Goal: Information Seeking & Learning: Learn about a topic

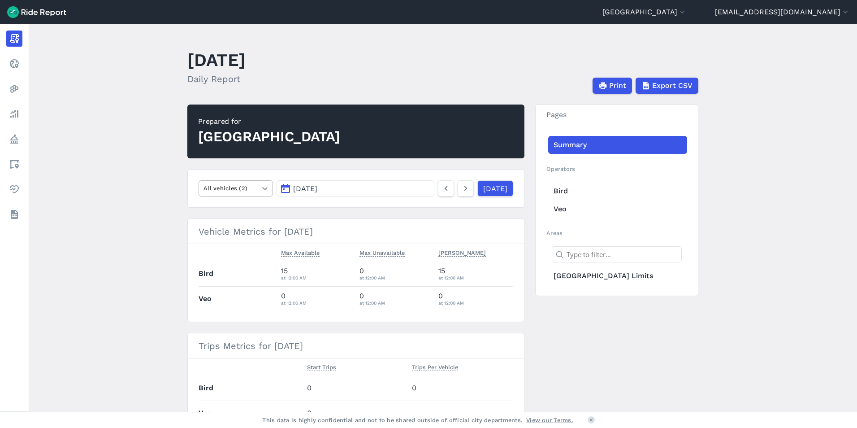
click at [266, 188] on icon at bounding box center [264, 188] width 9 height 9
click at [251, 225] on div "Scooters" at bounding box center [236, 225] width 74 height 16
click at [486, 189] on link "[DATE]" at bounding box center [495, 188] width 36 height 16
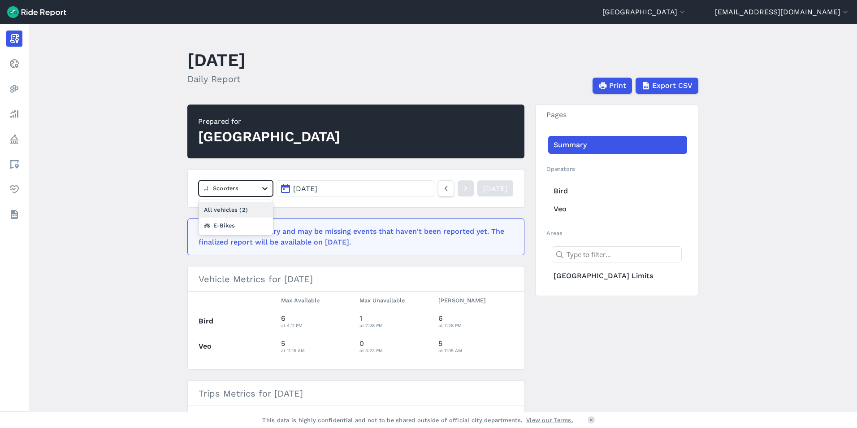
click at [267, 189] on icon at bounding box center [264, 188] width 9 height 9
click at [240, 223] on div "E-Bikes" at bounding box center [236, 225] width 74 height 16
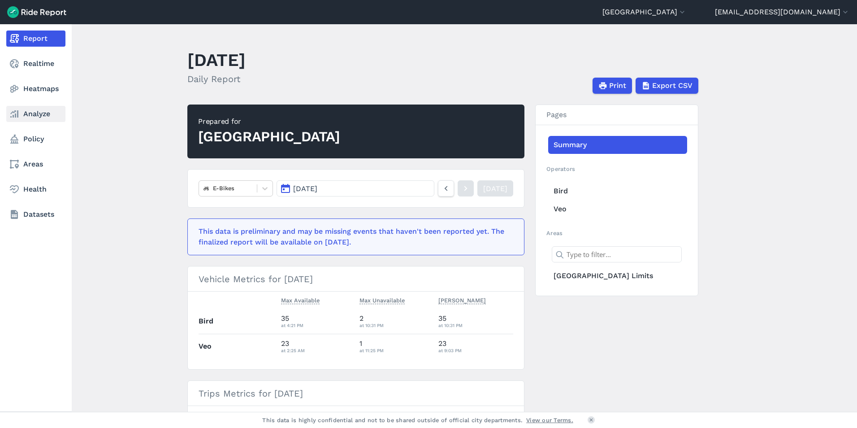
click at [36, 117] on link "Analyze" at bounding box center [35, 114] width 59 height 16
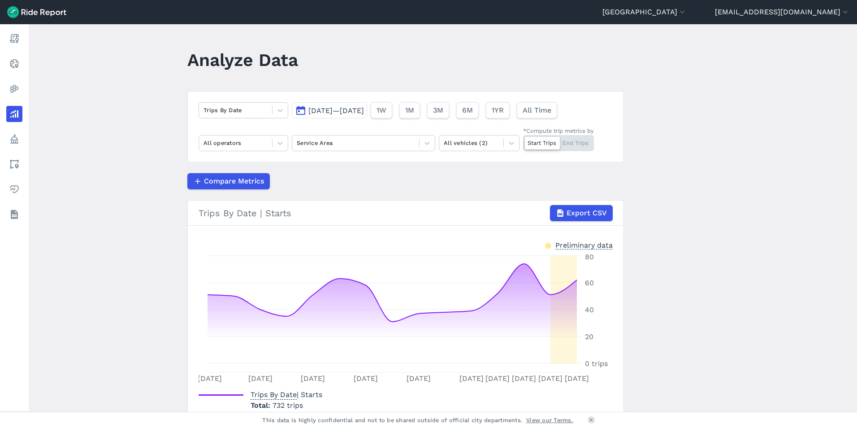
scroll to position [53, 0]
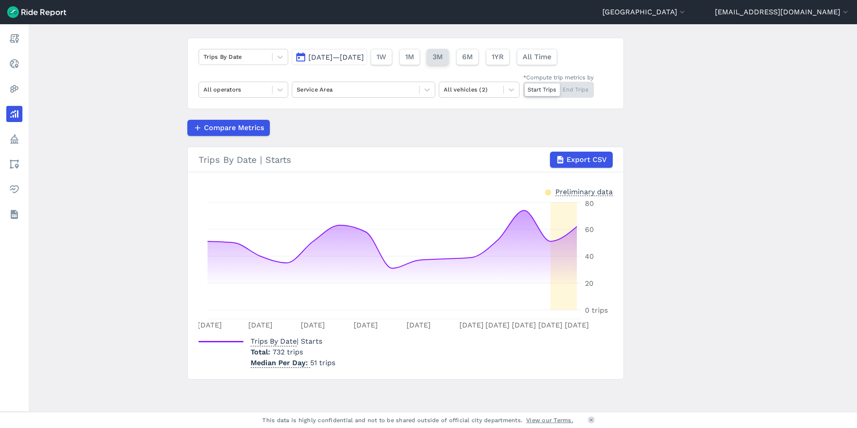
click at [443, 59] on span "3M" at bounding box center [437, 57] width 10 height 11
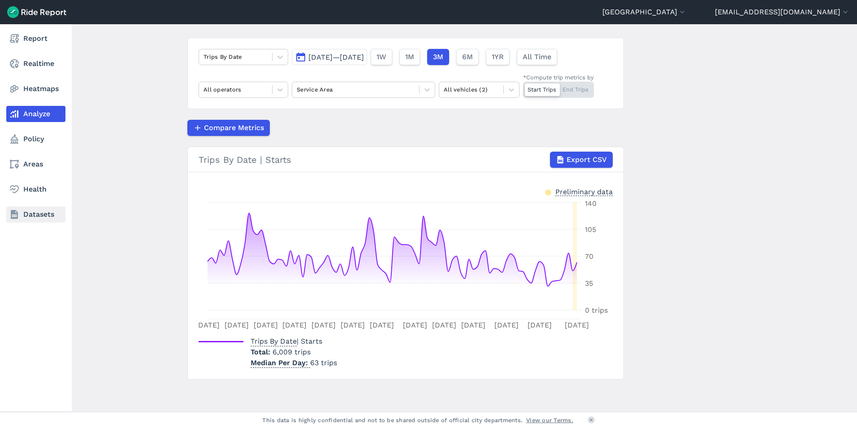
click at [39, 217] on link "Datasets" at bounding box center [35, 214] width 59 height 16
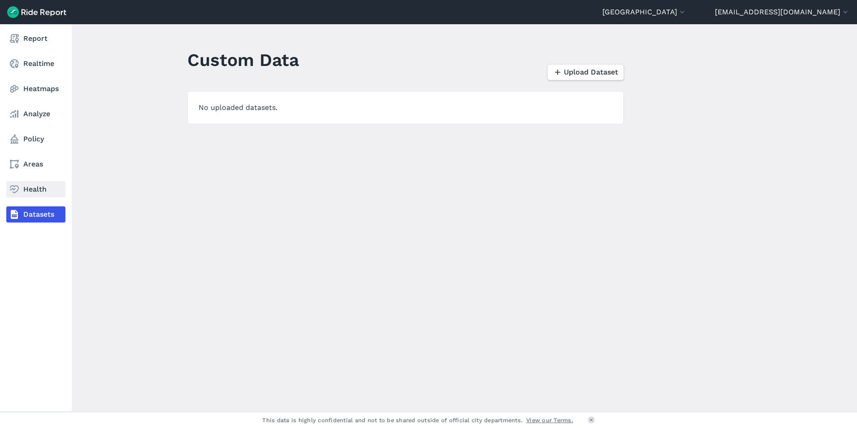
click at [39, 195] on link "Health" at bounding box center [35, 189] width 59 height 16
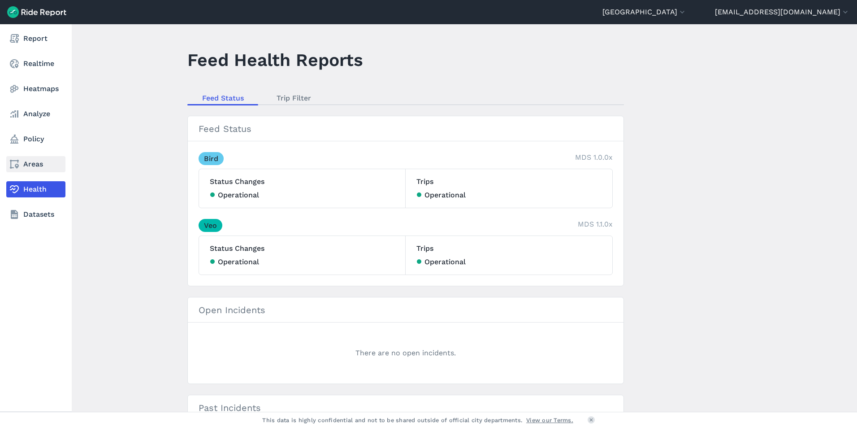
click at [35, 171] on link "Areas" at bounding box center [35, 164] width 59 height 16
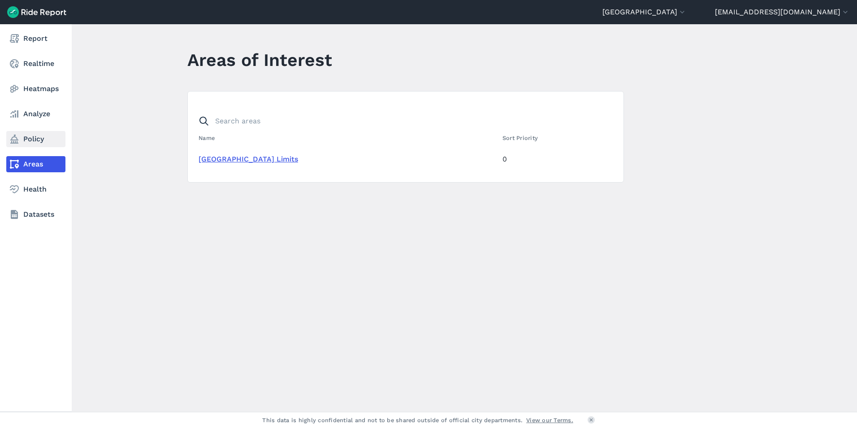
click at [40, 142] on link "Policy" at bounding box center [35, 139] width 59 height 16
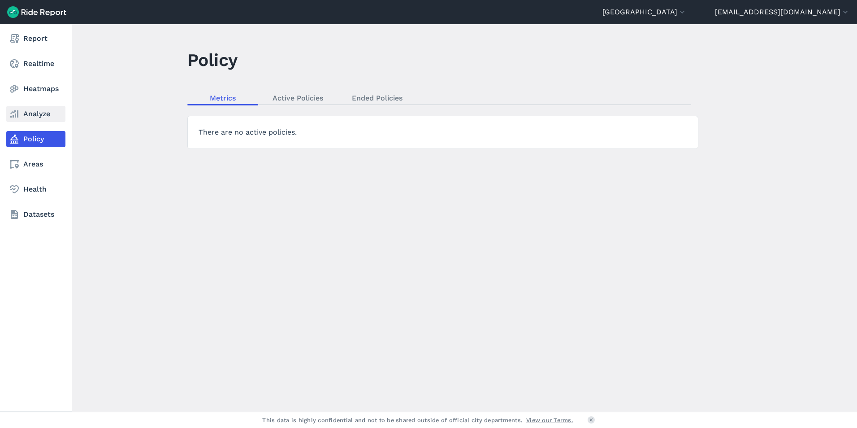
click at [35, 116] on link "Analyze" at bounding box center [35, 114] width 59 height 16
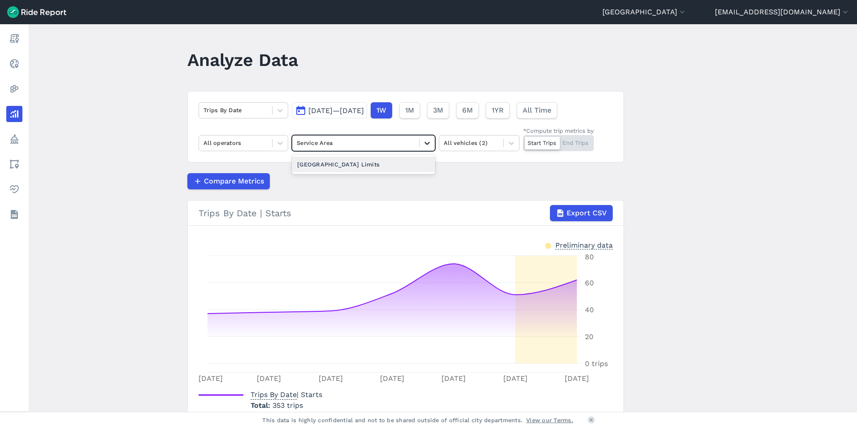
click at [429, 143] on icon at bounding box center [427, 142] width 9 height 9
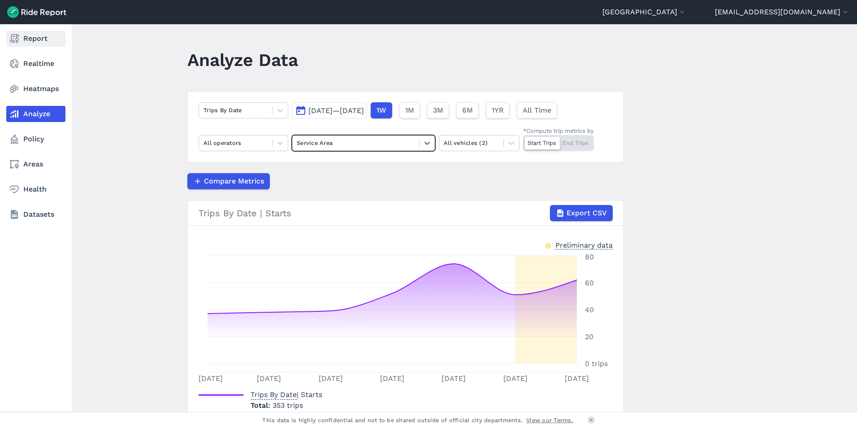
click at [16, 41] on icon at bounding box center [14, 38] width 11 height 11
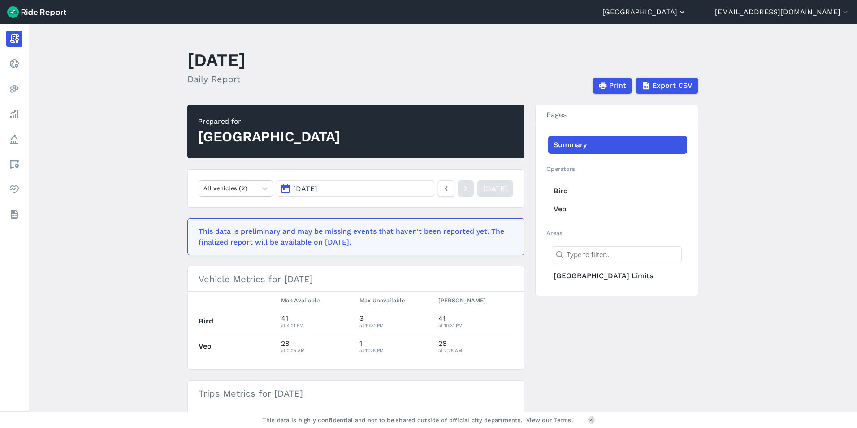
click at [687, 10] on icon "button" at bounding box center [682, 12] width 9 height 9
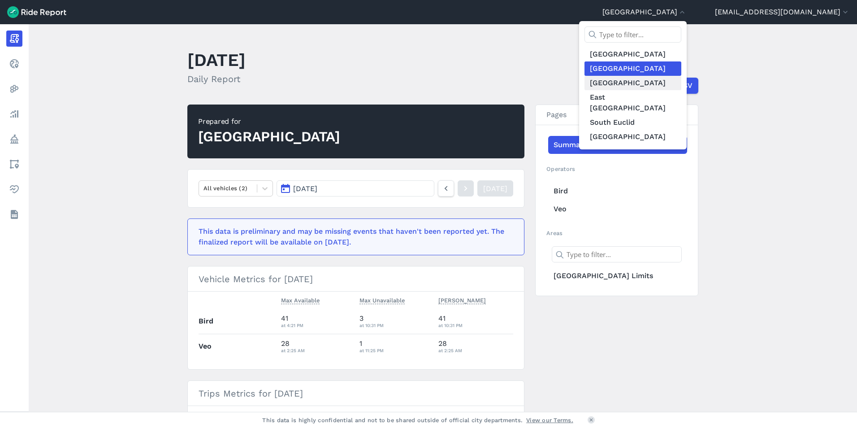
click at [663, 81] on link "[GEOGRAPHIC_DATA]" at bounding box center [632, 83] width 97 height 14
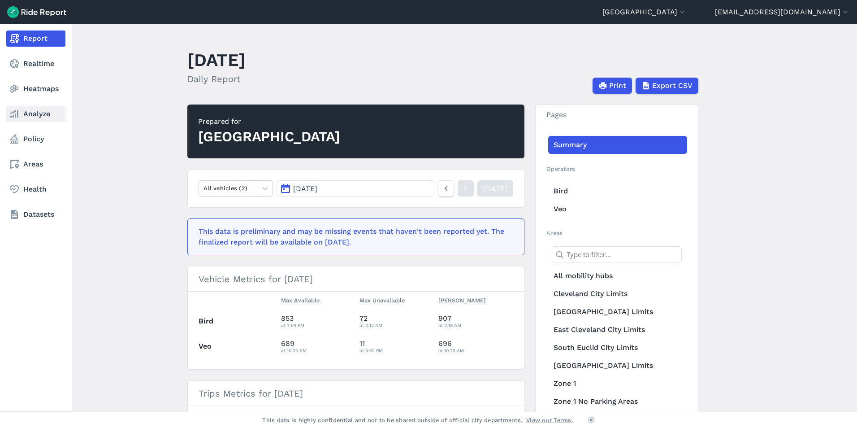
click at [13, 113] on icon at bounding box center [14, 113] width 11 height 11
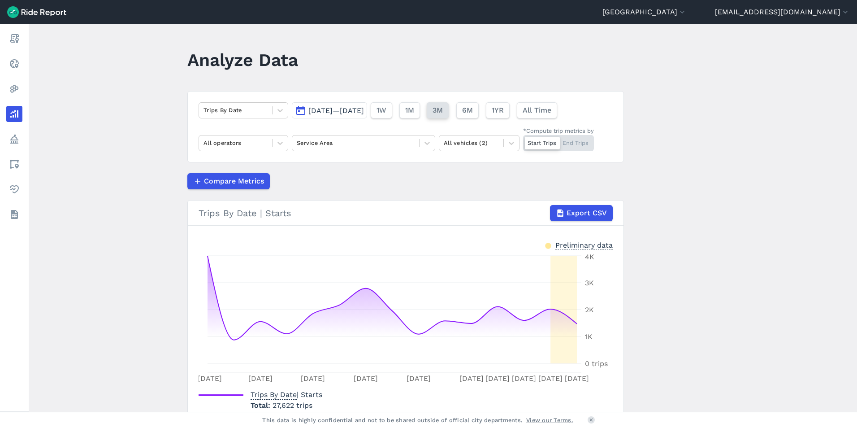
click at [449, 111] on button "3M" at bounding box center [438, 110] width 22 height 16
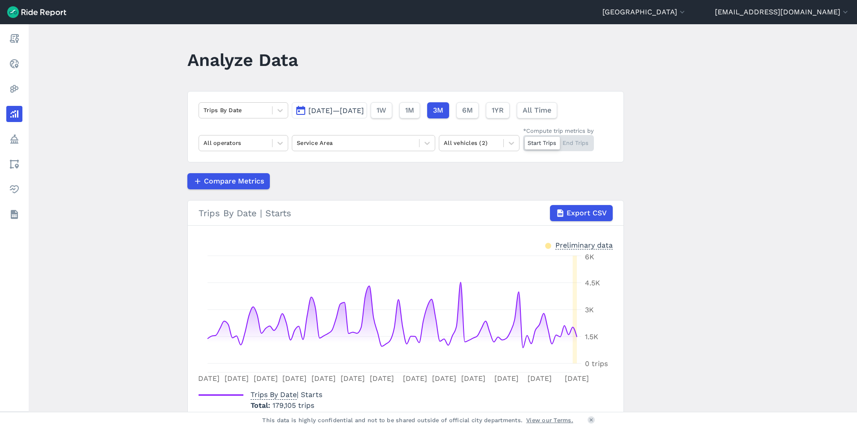
scroll to position [53, 0]
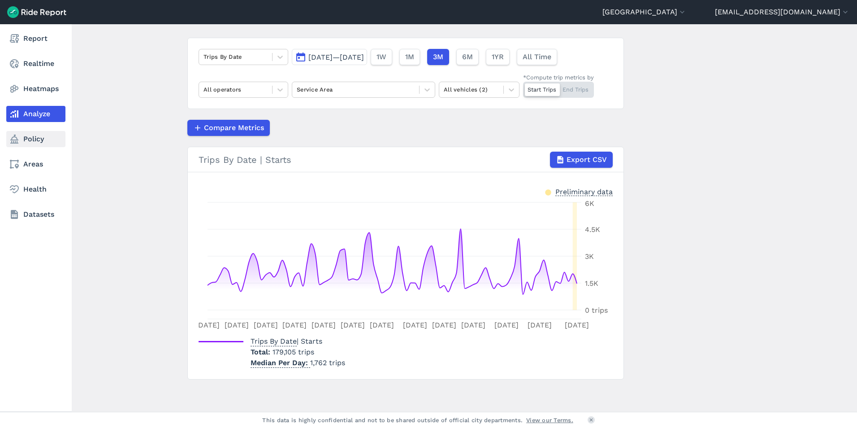
click at [18, 144] on icon at bounding box center [14, 139] width 11 height 11
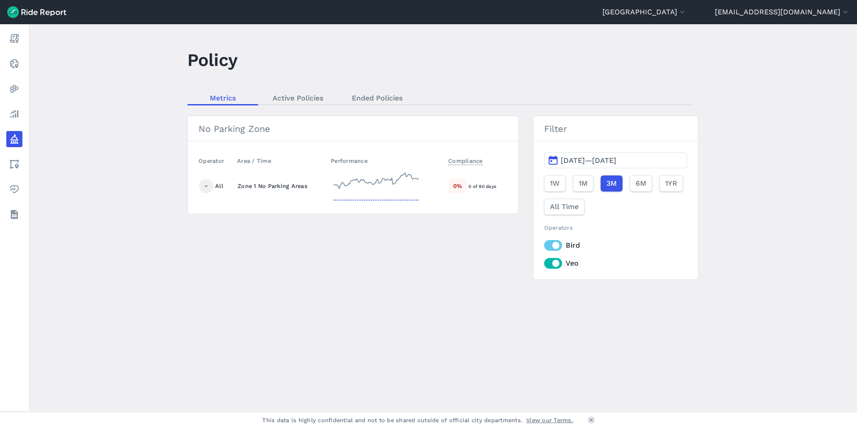
click at [205, 186] on use at bounding box center [206, 186] width 3 height 2
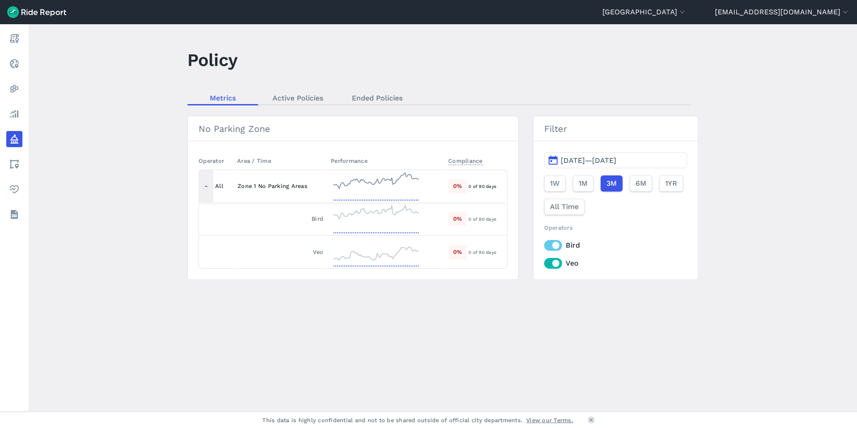
click at [205, 186] on use at bounding box center [206, 186] width 3 height 2
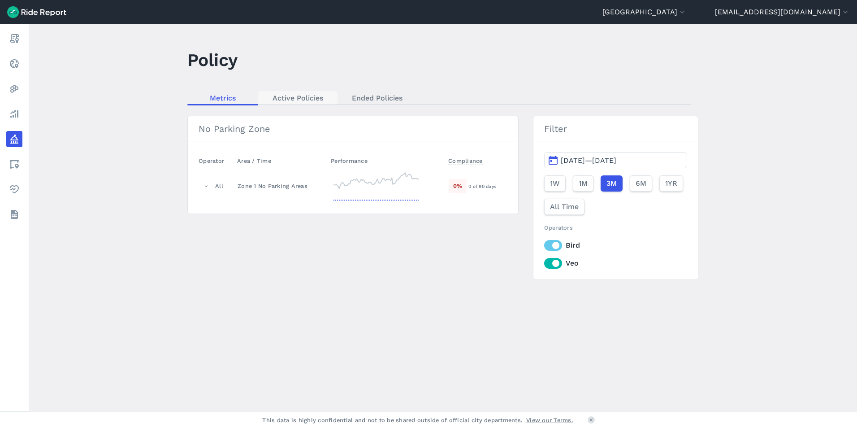
click at [293, 96] on link "Active Policies" at bounding box center [297, 97] width 79 height 13
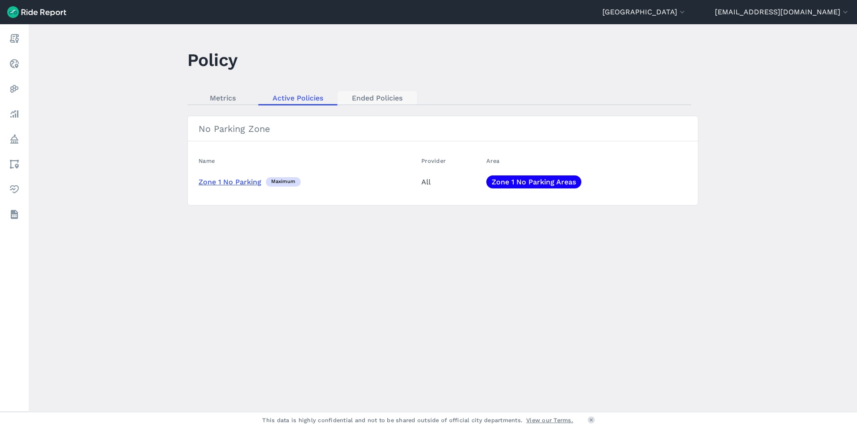
click at [367, 97] on link "Ended Policies" at bounding box center [376, 97] width 79 height 13
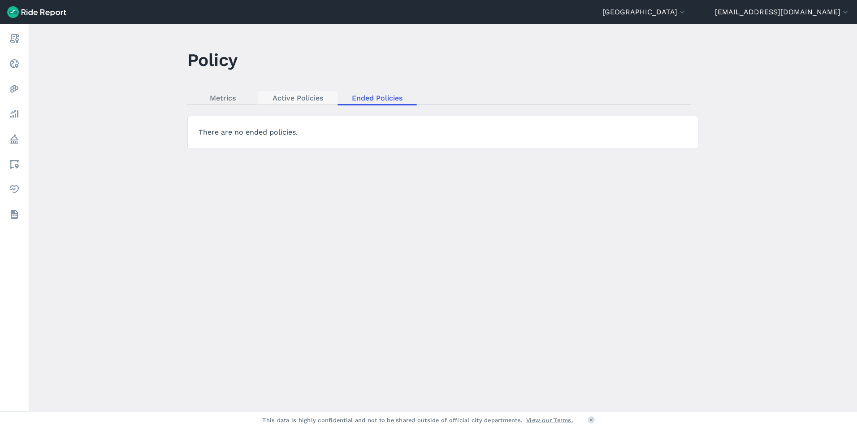
click at [298, 99] on link "Active Policies" at bounding box center [297, 97] width 79 height 13
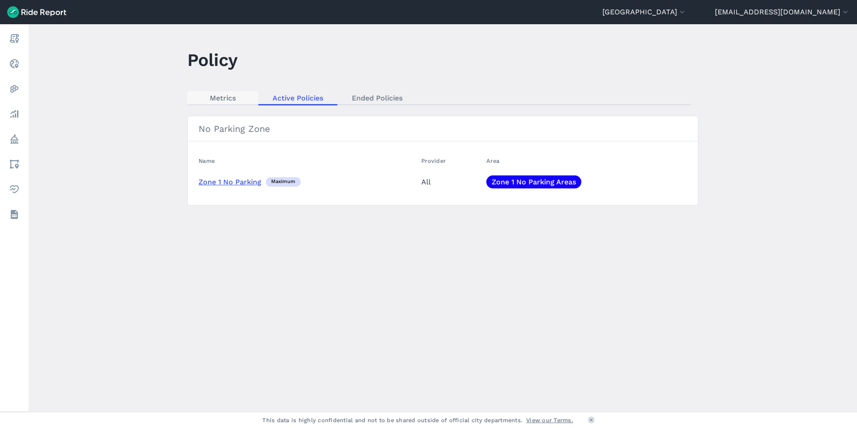
click at [225, 100] on link "Metrics" at bounding box center [222, 97] width 71 height 13
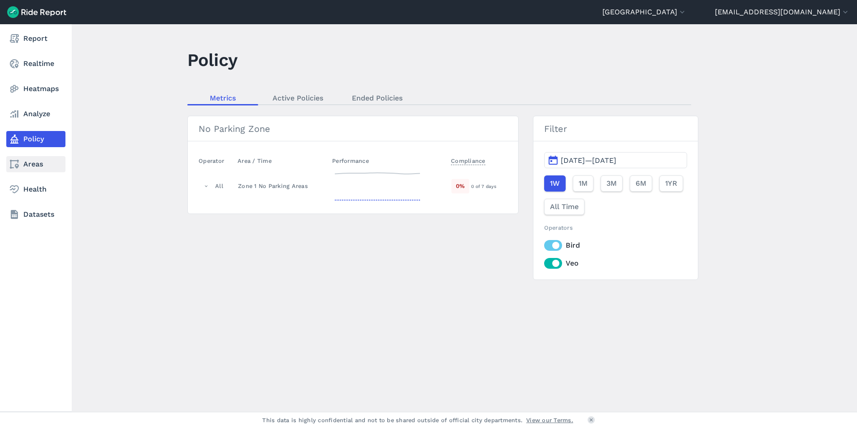
click at [17, 166] on use at bounding box center [14, 164] width 9 height 9
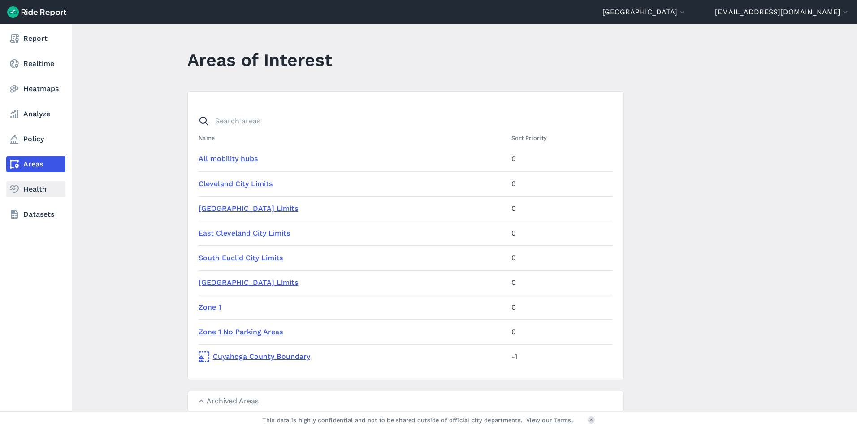
click at [30, 189] on link "Health" at bounding box center [35, 189] width 59 height 16
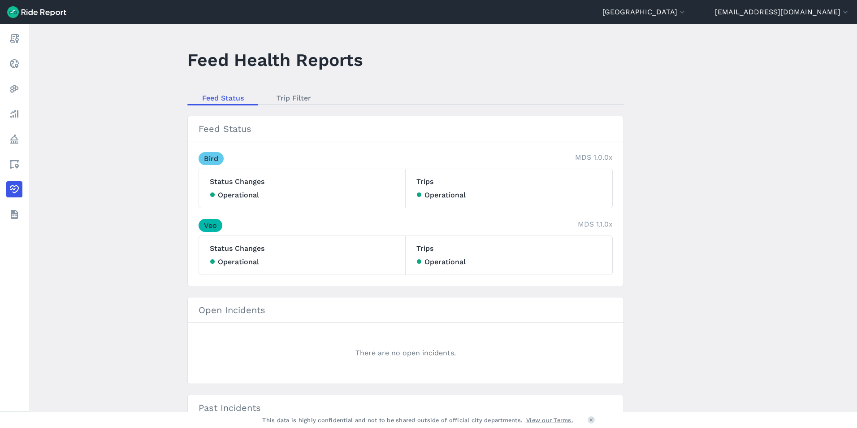
scroll to position [179, 0]
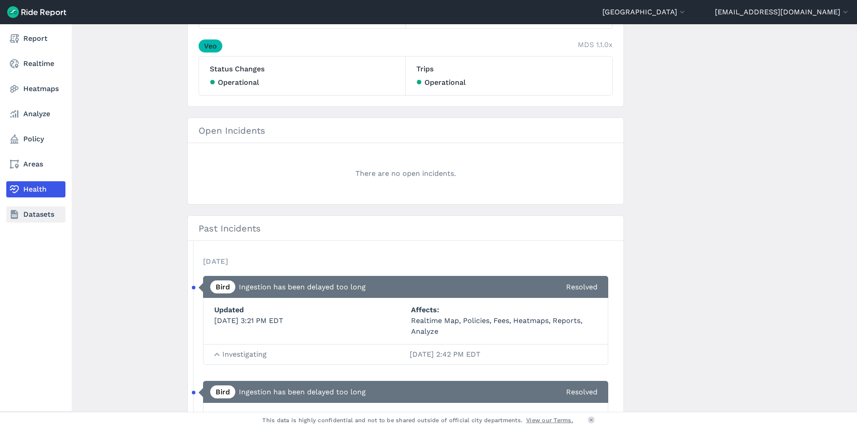
click at [18, 213] on icon at bounding box center [14, 214] width 11 height 11
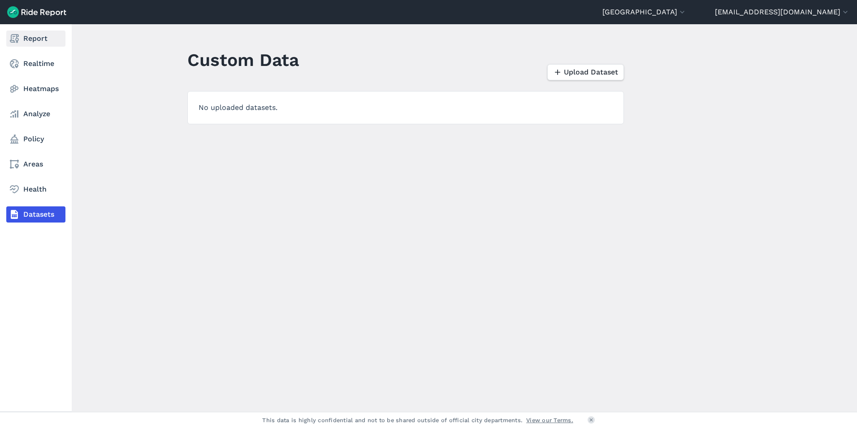
click at [17, 41] on use at bounding box center [14, 38] width 9 height 9
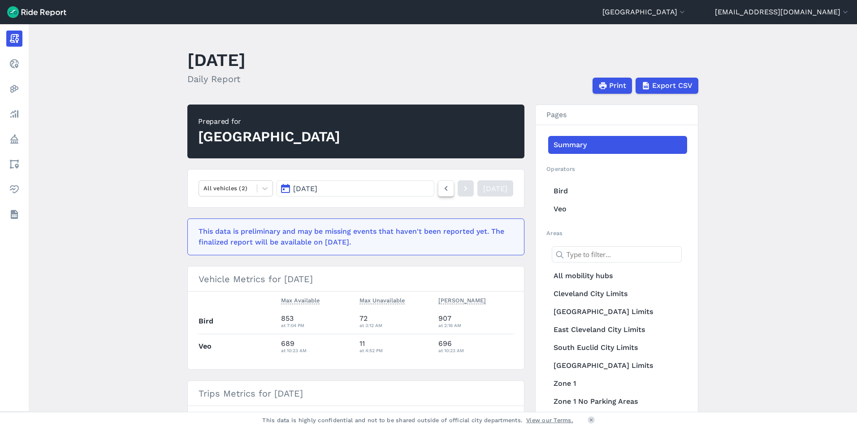
click at [445, 187] on use at bounding box center [446, 188] width 3 height 5
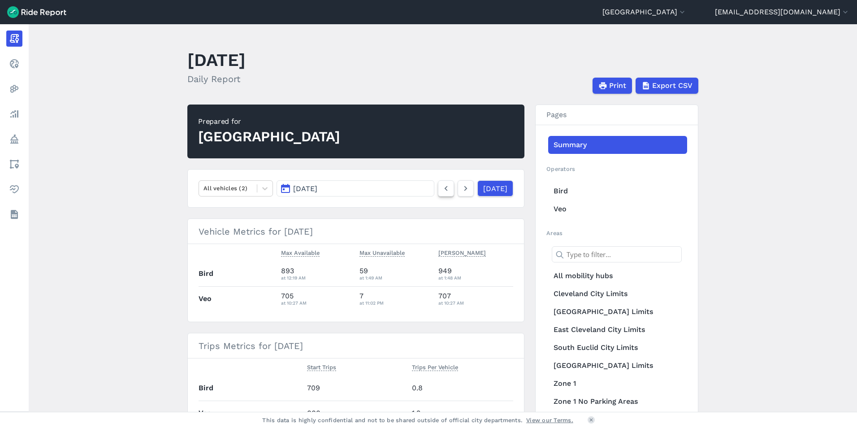
click at [445, 187] on use at bounding box center [446, 188] width 3 height 5
click at [441, 186] on icon at bounding box center [446, 188] width 10 height 11
click at [140, 156] on main "[DATE] Daily Report Print Export CSV Prepared for Cuyahoga County All vehicles …" at bounding box center [443, 217] width 828 height 387
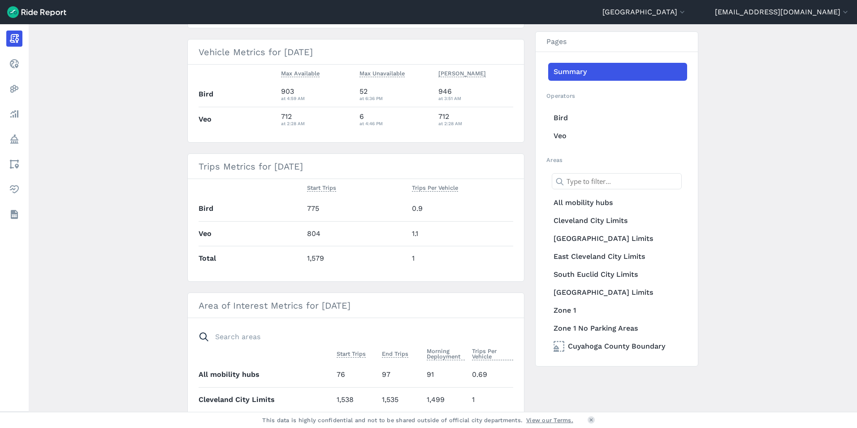
scroll to position [353, 0]
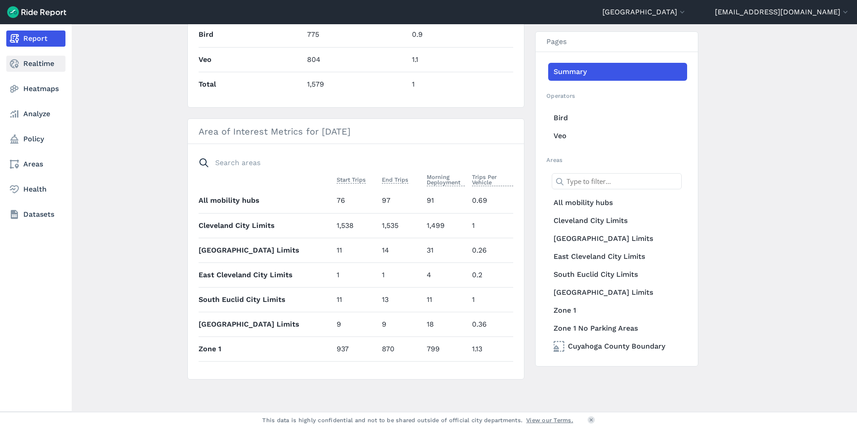
click at [13, 64] on icon at bounding box center [14, 63] width 11 height 11
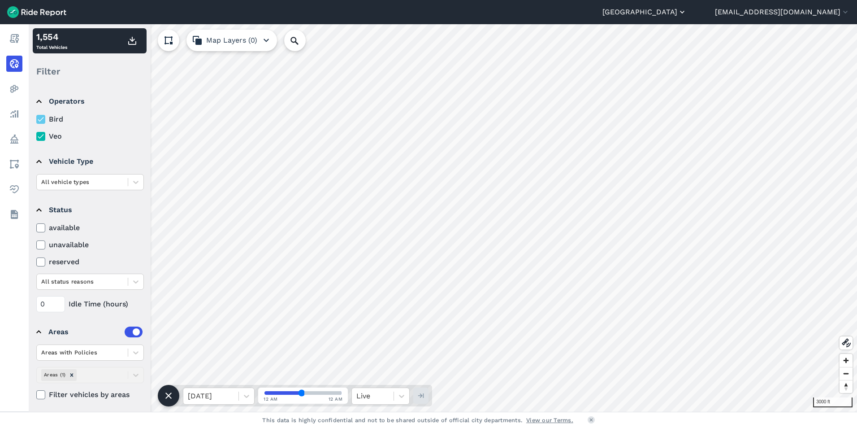
click at [687, 14] on icon "button" at bounding box center [682, 12] width 9 height 9
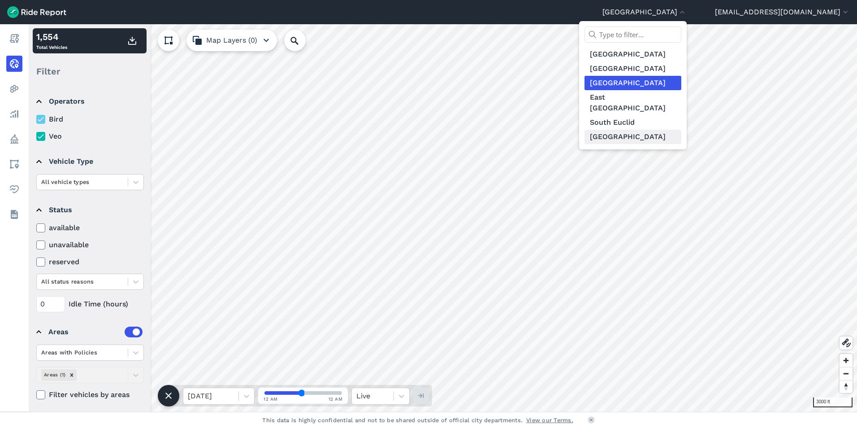
click at [632, 130] on link "[GEOGRAPHIC_DATA]" at bounding box center [632, 137] width 97 height 14
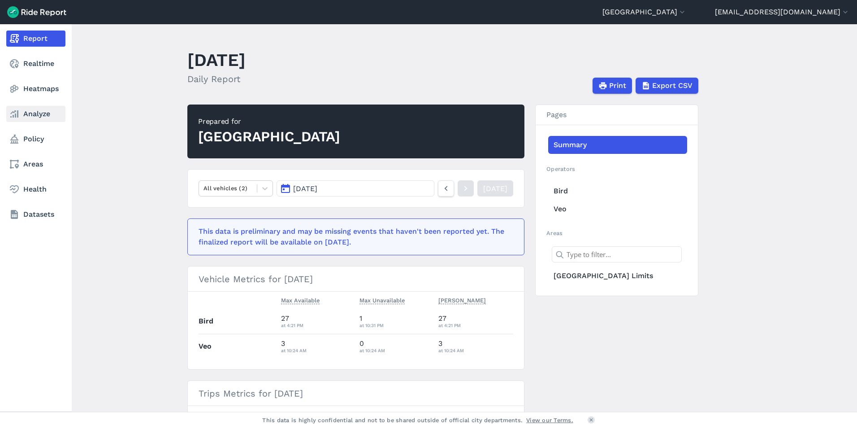
click at [18, 115] on use at bounding box center [14, 113] width 8 height 7
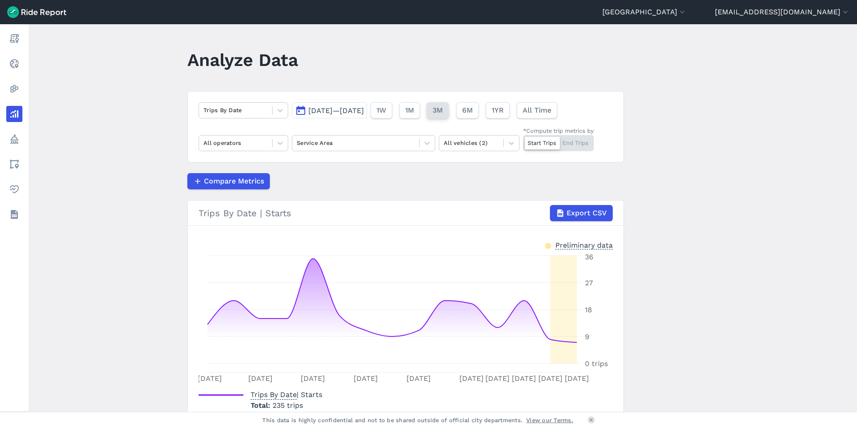
click at [443, 109] on span "3M" at bounding box center [437, 110] width 10 height 11
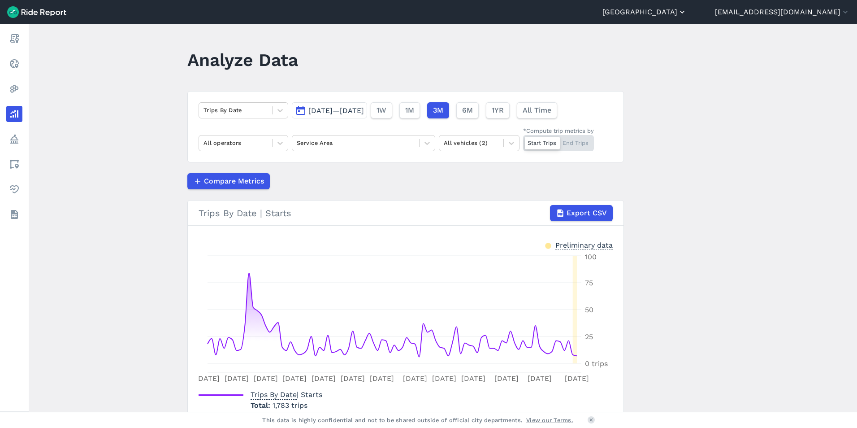
click at [687, 10] on icon "button" at bounding box center [682, 12] width 9 height 9
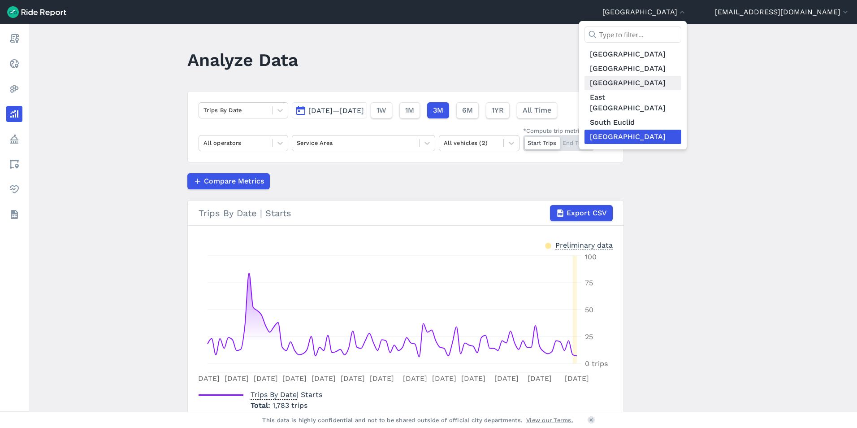
click at [636, 89] on link "[GEOGRAPHIC_DATA]" at bounding box center [632, 83] width 97 height 14
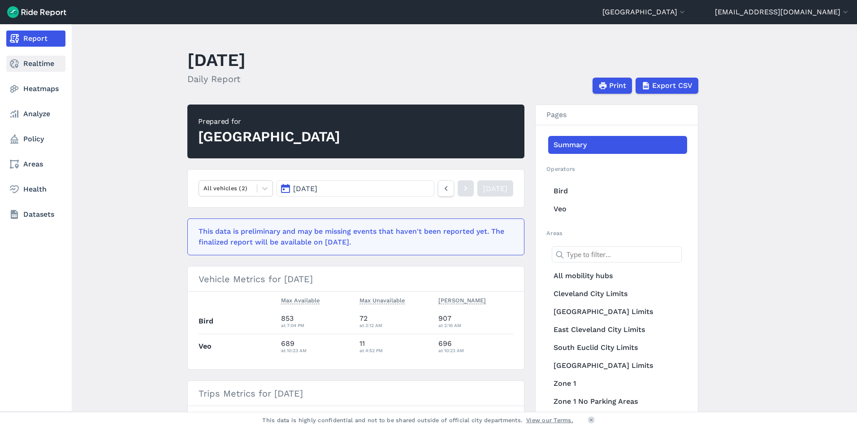
click at [16, 60] on use at bounding box center [14, 63] width 9 height 9
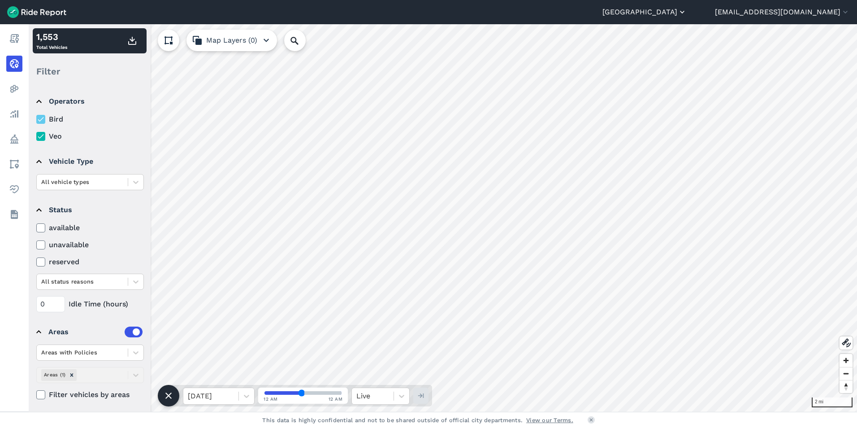
click at [687, 11] on icon "button" at bounding box center [682, 12] width 9 height 9
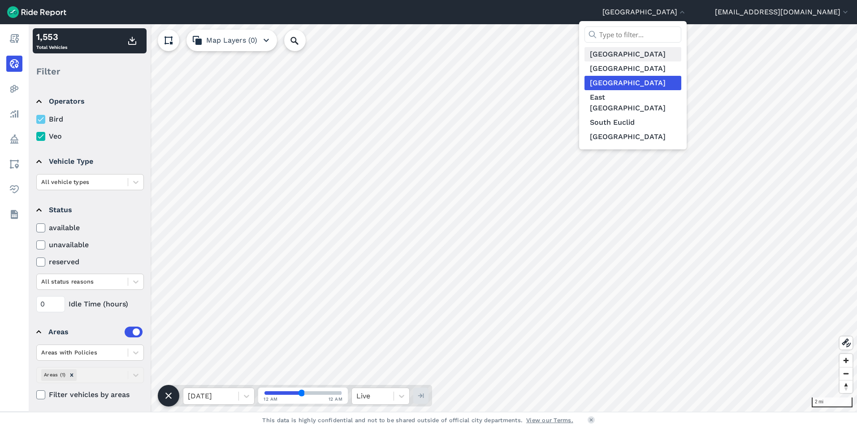
click at [637, 51] on link "[GEOGRAPHIC_DATA]" at bounding box center [632, 54] width 97 height 14
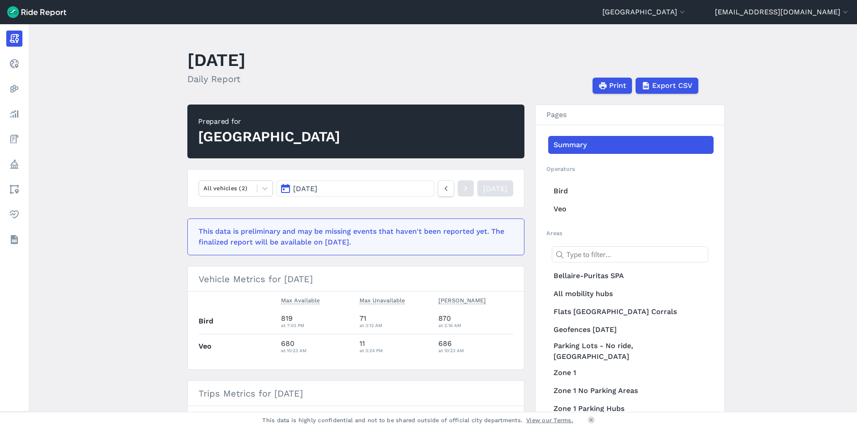
scroll to position [224, 0]
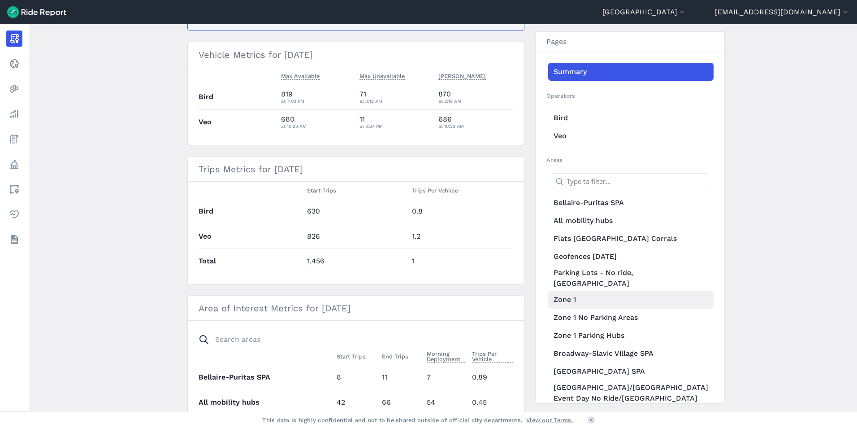
click at [602, 299] on link "Zone 1" at bounding box center [630, 299] width 165 height 18
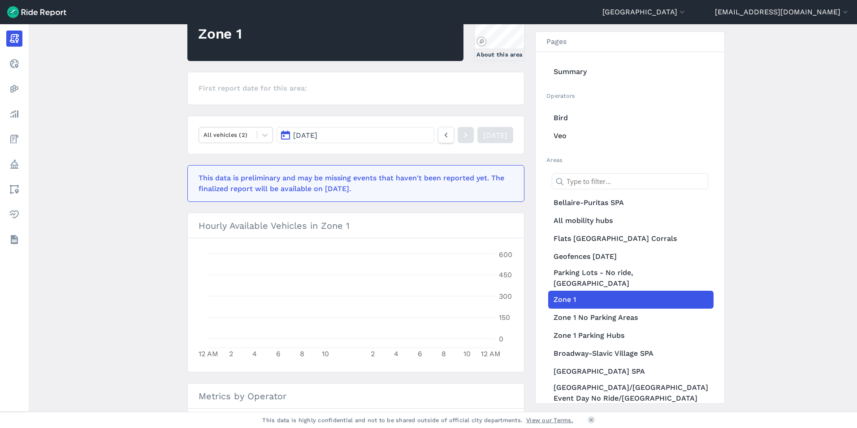
scroll to position [224, 0]
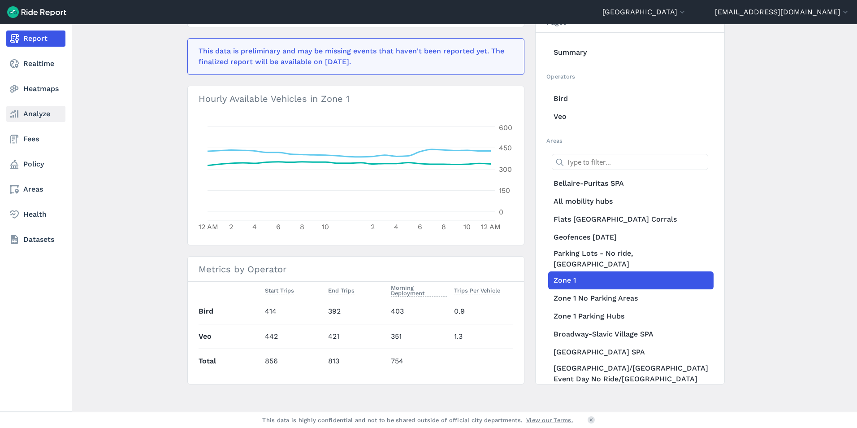
click at [54, 112] on link "Analyze" at bounding box center [35, 114] width 59 height 16
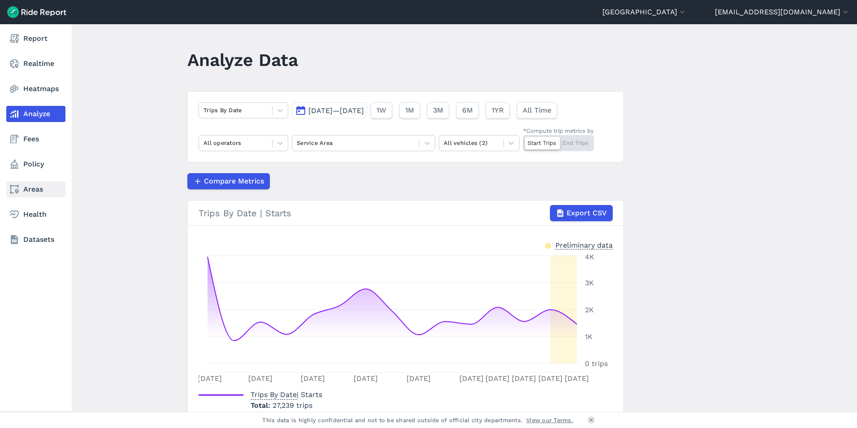
click at [34, 191] on link "Areas" at bounding box center [35, 189] width 59 height 16
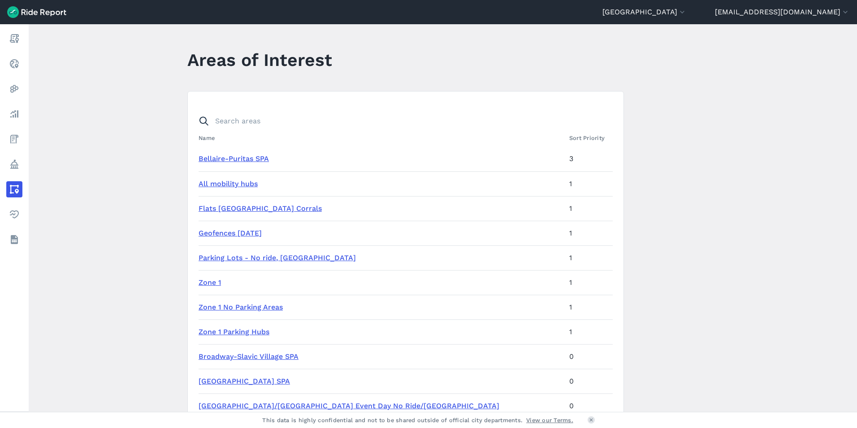
click at [206, 279] on link "Zone 1" at bounding box center [210, 282] width 22 height 9
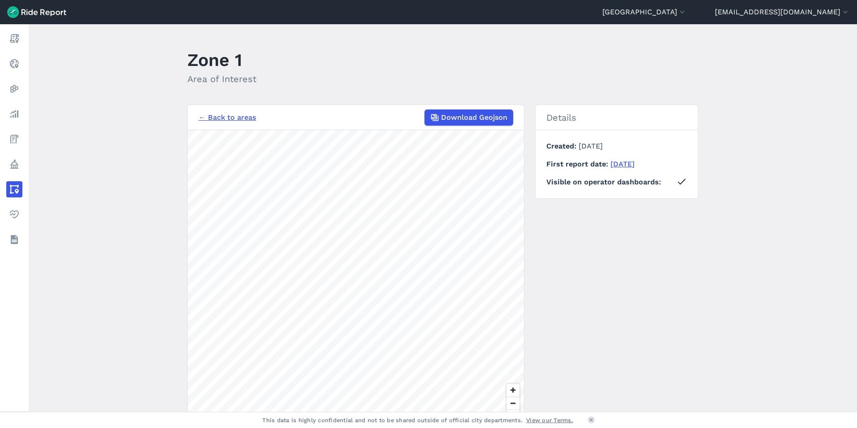
click at [215, 116] on link "← Back to areas" at bounding box center [227, 117] width 57 height 11
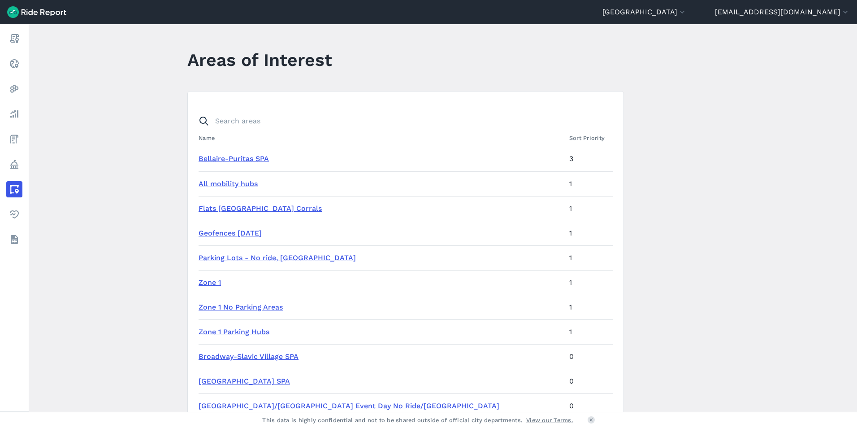
scroll to position [179, 0]
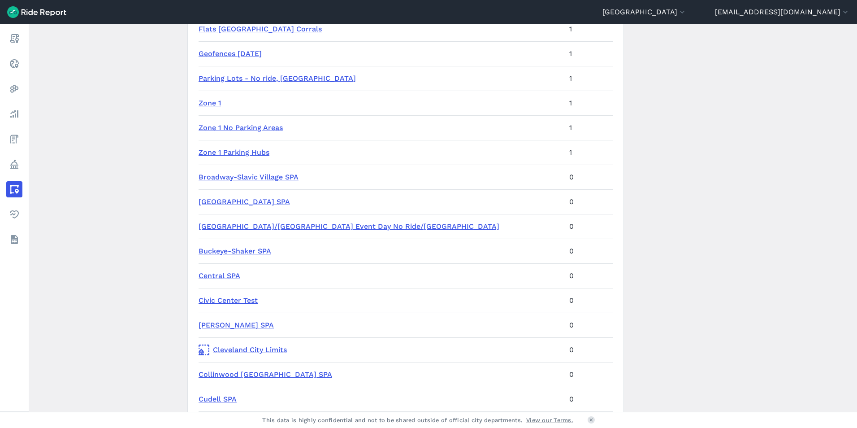
click at [233, 149] on link "Zone 1 Parking Hubs" at bounding box center [234, 152] width 71 height 9
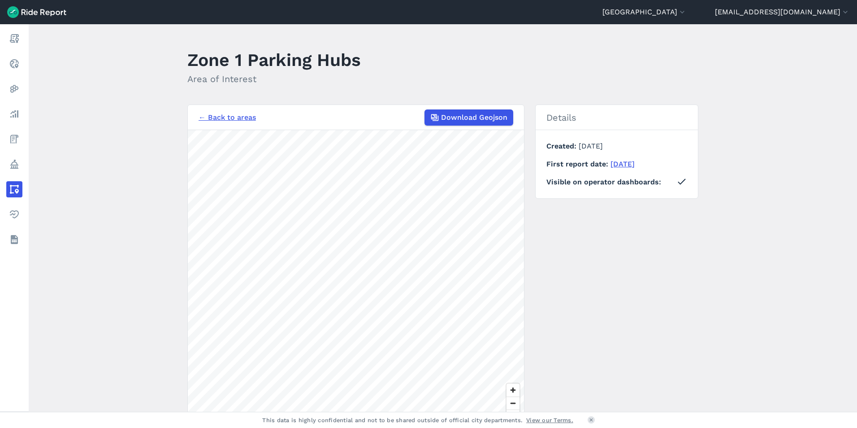
click at [212, 118] on link "← Back to areas" at bounding box center [227, 117] width 57 height 11
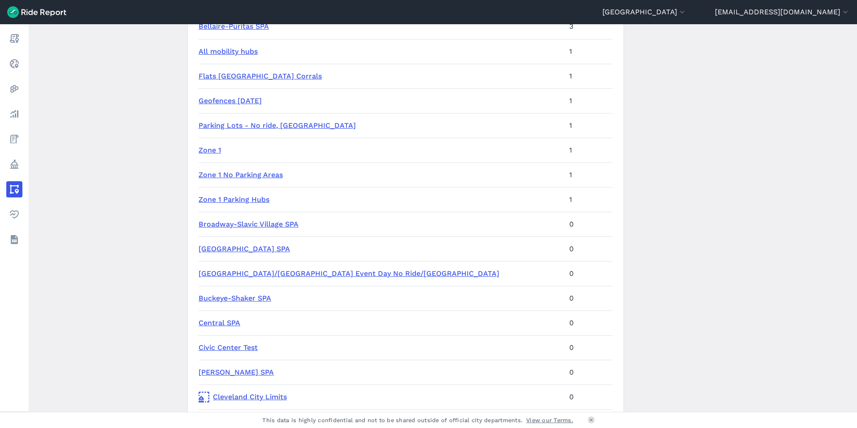
scroll to position [107, 0]
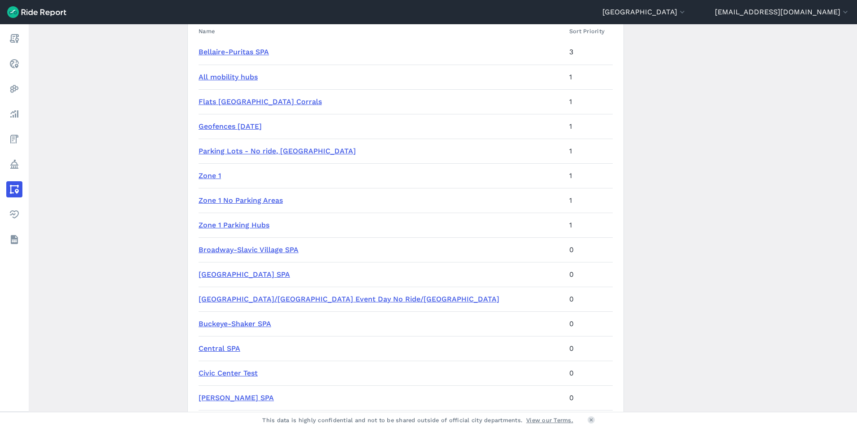
click at [245, 198] on link "Zone 1 No Parking Areas" at bounding box center [241, 200] width 84 height 9
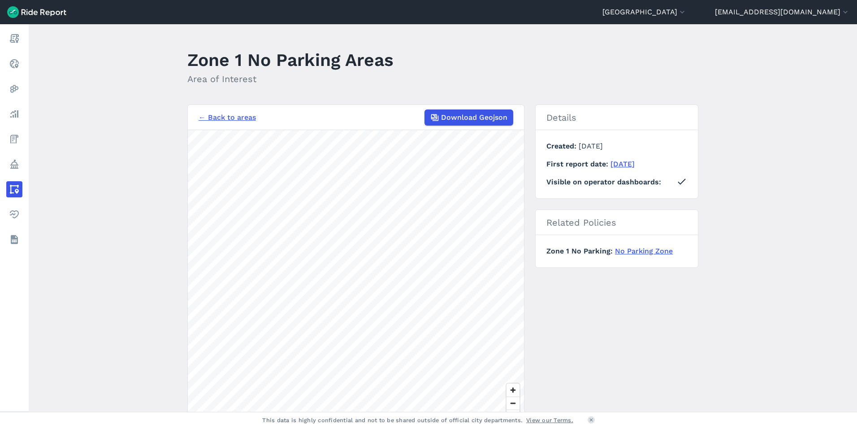
click at [229, 117] on link "← Back to areas" at bounding box center [227, 117] width 57 height 11
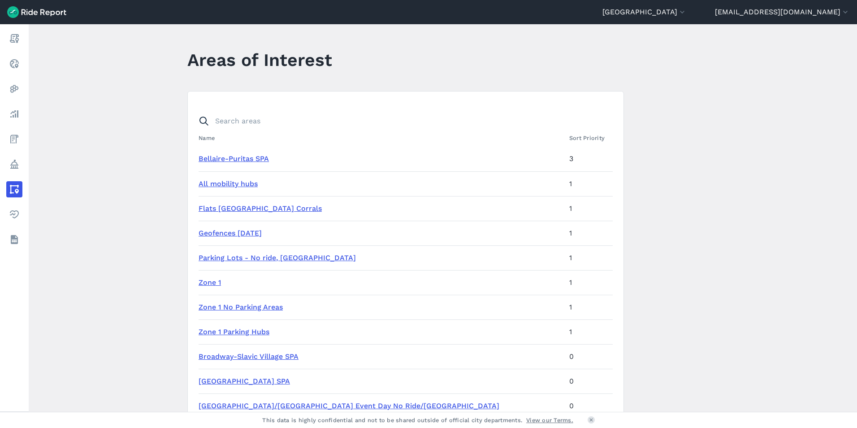
click at [199, 281] on link "Zone 1" at bounding box center [210, 282] width 22 height 9
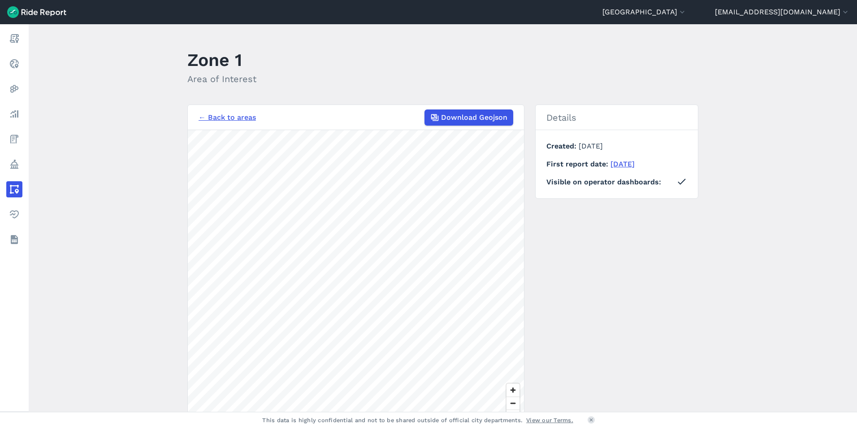
click at [242, 116] on link "← Back to areas" at bounding box center [227, 117] width 57 height 11
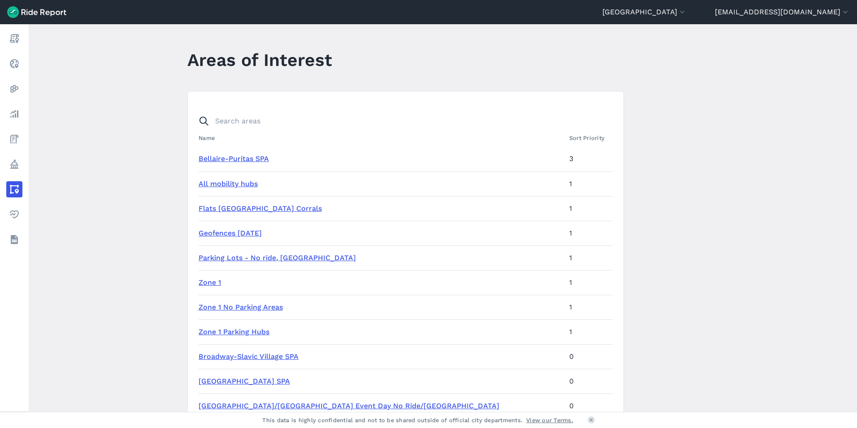
click at [255, 258] on link "Parking Lots - No ride, [GEOGRAPHIC_DATA]" at bounding box center [277, 257] width 157 height 9
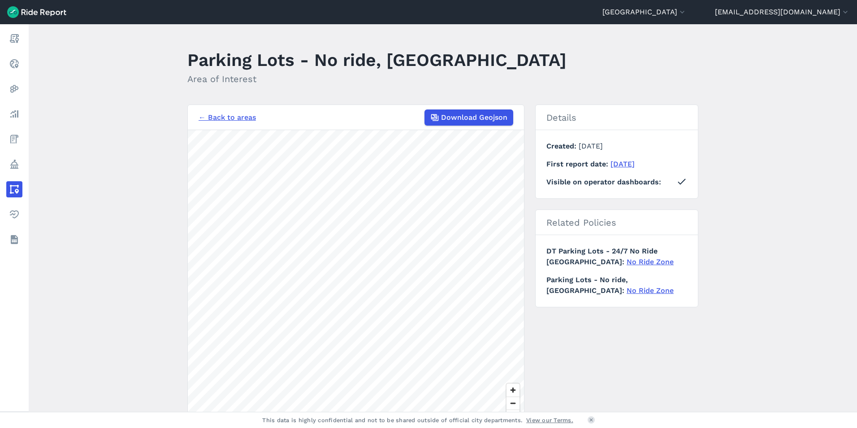
click at [247, 120] on link "← Back to areas" at bounding box center [227, 117] width 57 height 11
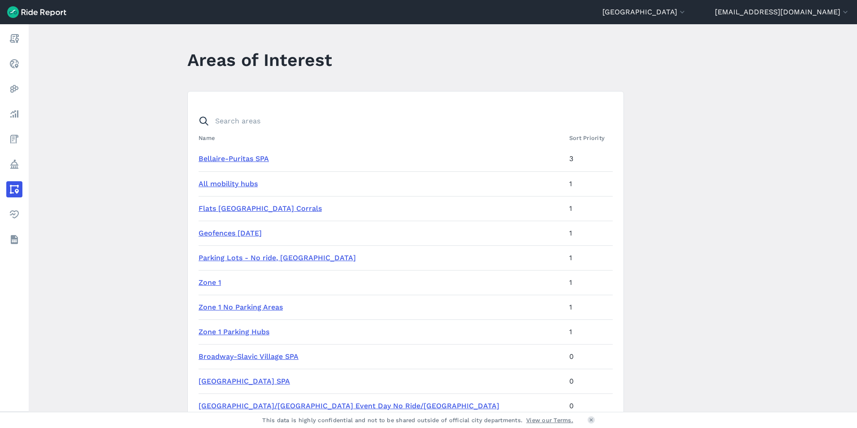
click at [244, 233] on link "Geofences [DATE]" at bounding box center [230, 233] width 63 height 9
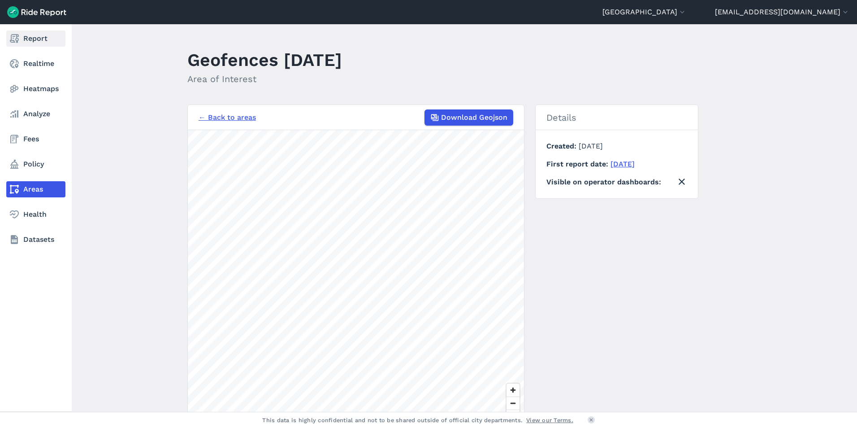
click at [31, 36] on link "Report" at bounding box center [35, 38] width 59 height 16
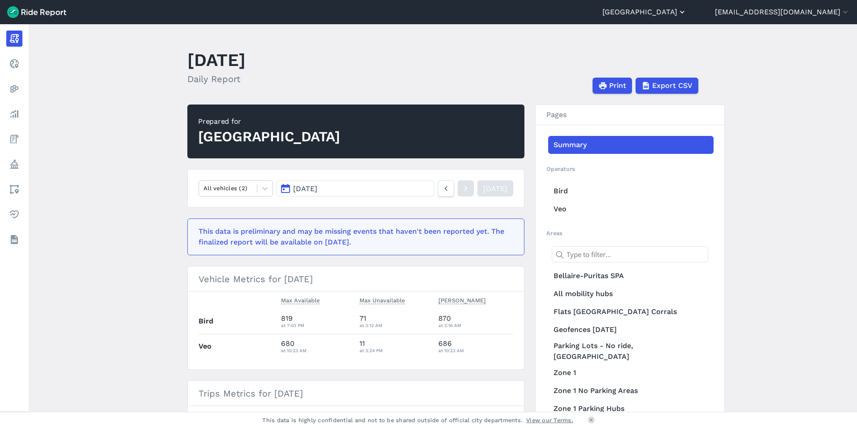
click at [687, 8] on icon "button" at bounding box center [682, 12] width 9 height 9
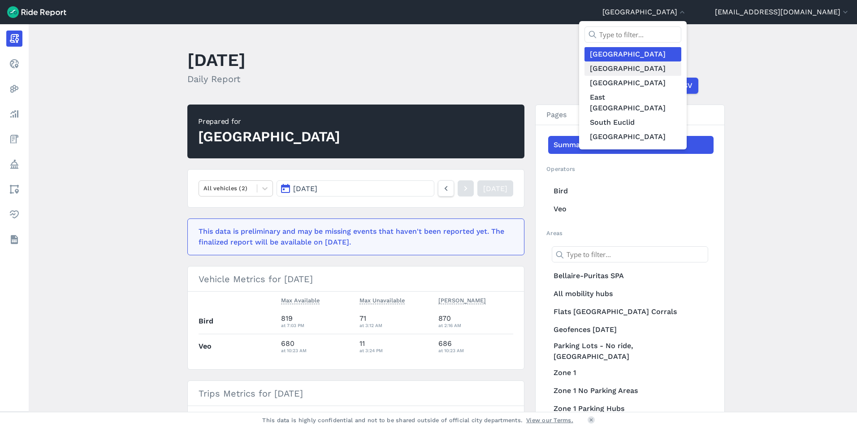
click at [644, 70] on link "[GEOGRAPHIC_DATA]" at bounding box center [632, 68] width 97 height 14
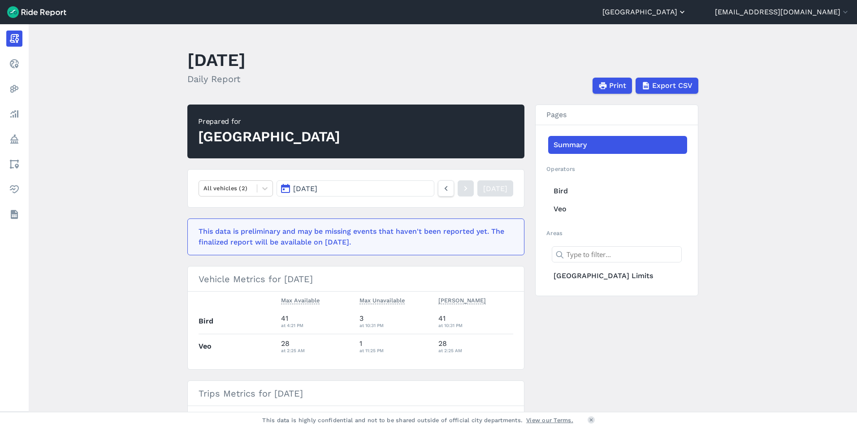
click at [687, 13] on button "[GEOGRAPHIC_DATA]" at bounding box center [644, 12] width 84 height 11
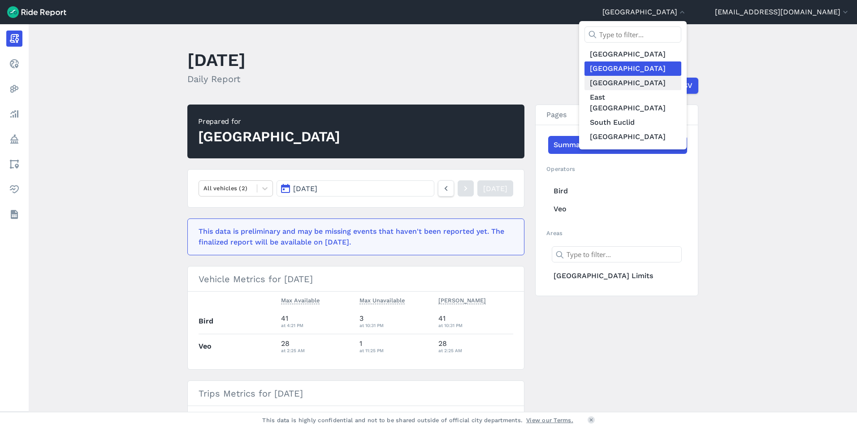
click at [658, 84] on link "[GEOGRAPHIC_DATA]" at bounding box center [632, 83] width 97 height 14
